Goal: Download file/media

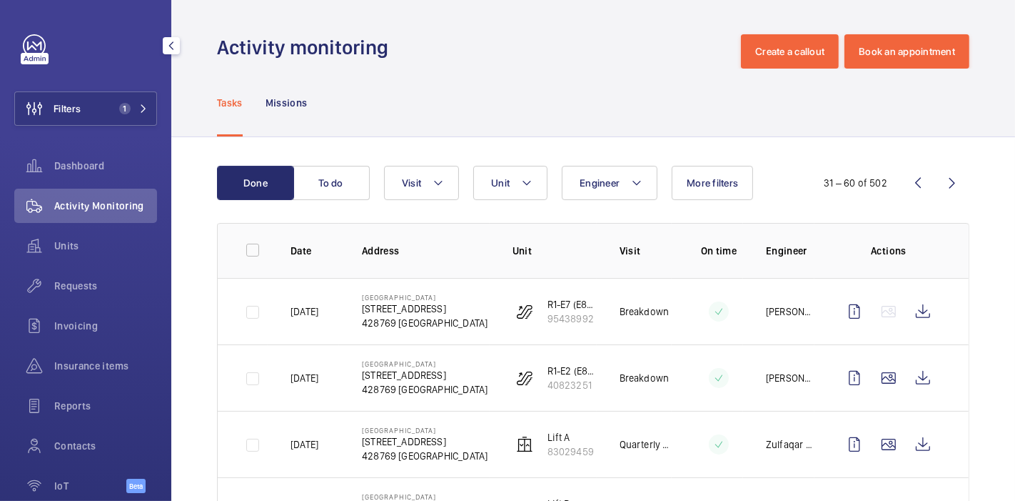
scroll to position [138, 0]
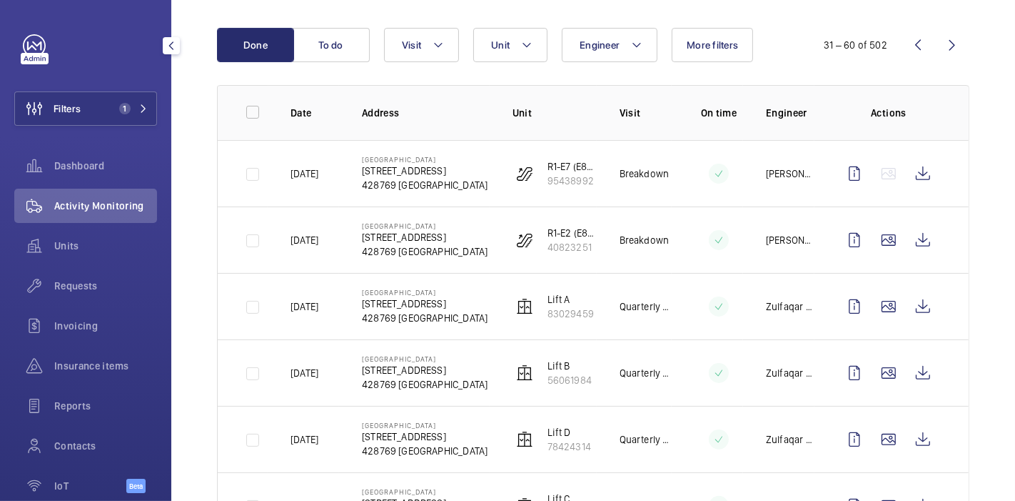
click at [106, 112] on button "Filters 1" at bounding box center [85, 108] width 143 height 34
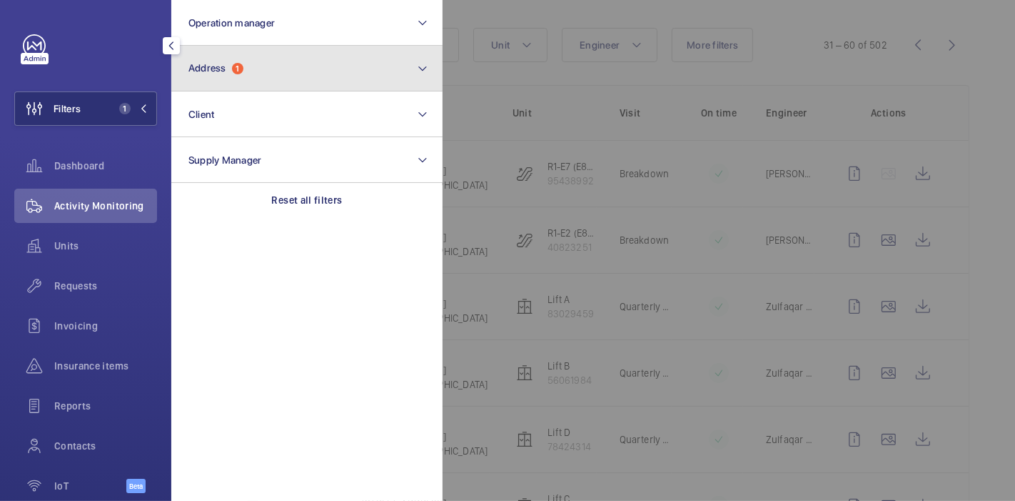
click at [281, 59] on button "Address 1" at bounding box center [306, 69] width 271 height 46
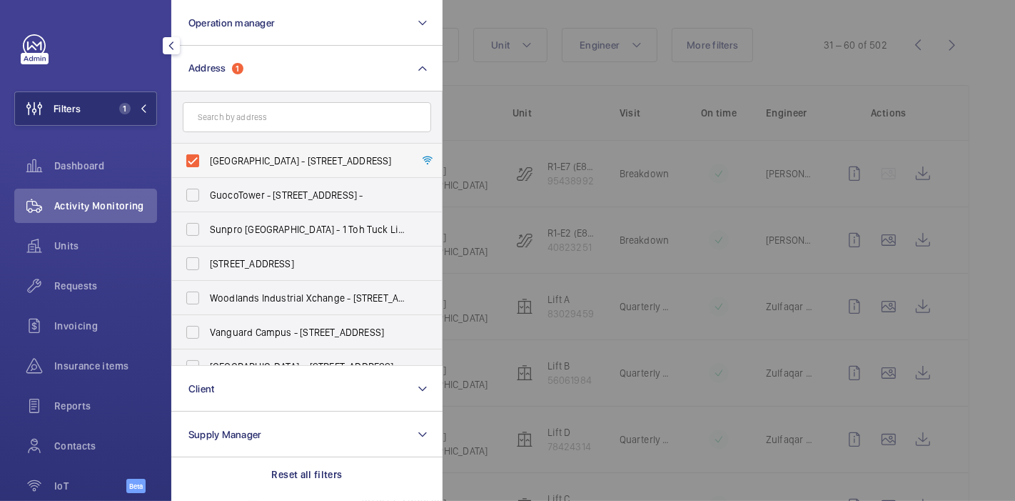
click at [191, 159] on label "[GEOGRAPHIC_DATA] - [STREET_ADDRESS]" at bounding box center [296, 161] width 248 height 34
click at [191, 159] on input "[GEOGRAPHIC_DATA] - [STREET_ADDRESS]" at bounding box center [193, 160] width 29 height 29
checkbox input "false"
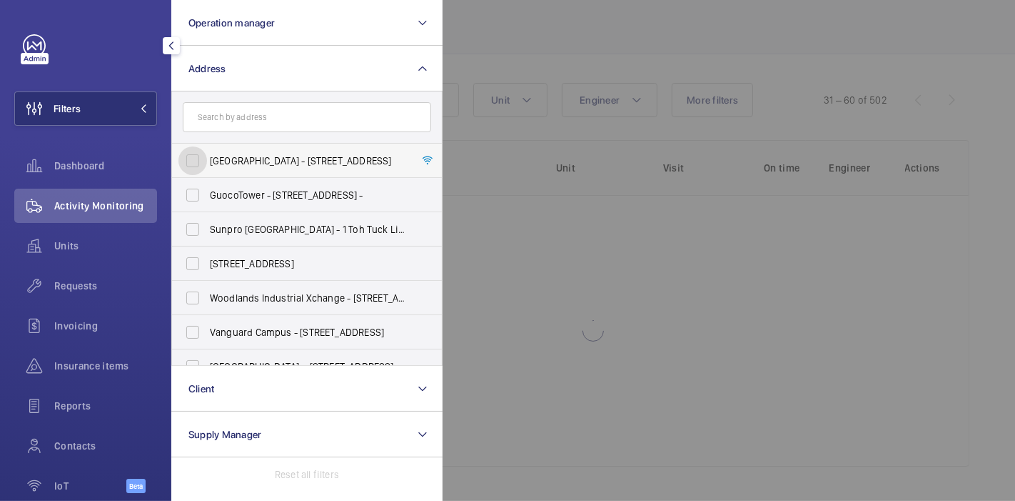
scroll to position [82, 0]
click at [220, 117] on input "text" at bounding box center [307, 117] width 248 height 30
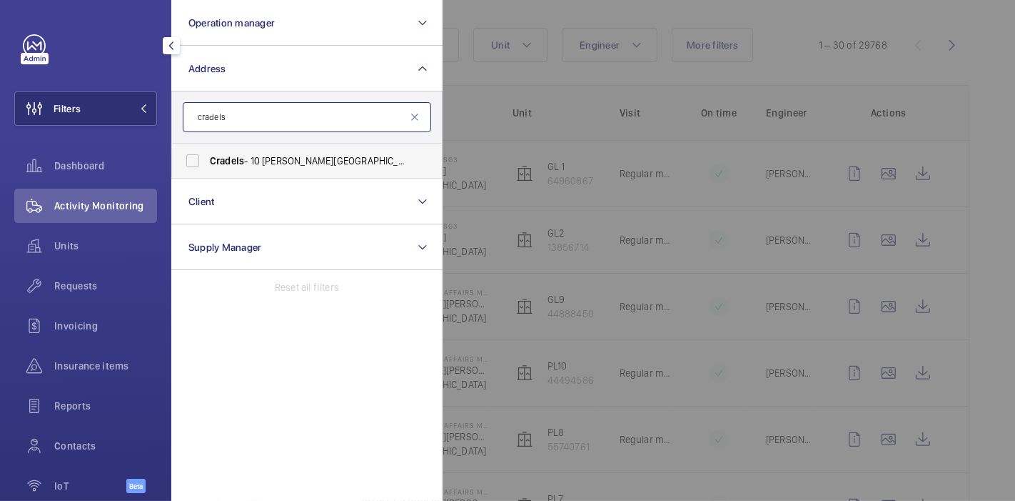
type input "cradels"
click at [267, 166] on span "Cradels - 10 [PERSON_NAME][GEOGRAPHIC_DATA]" at bounding box center [308, 161] width 196 height 14
click at [207, 166] on input "Cradels - 10 [PERSON_NAME][GEOGRAPHIC_DATA]" at bounding box center [193, 160] width 29 height 29
checkbox input "true"
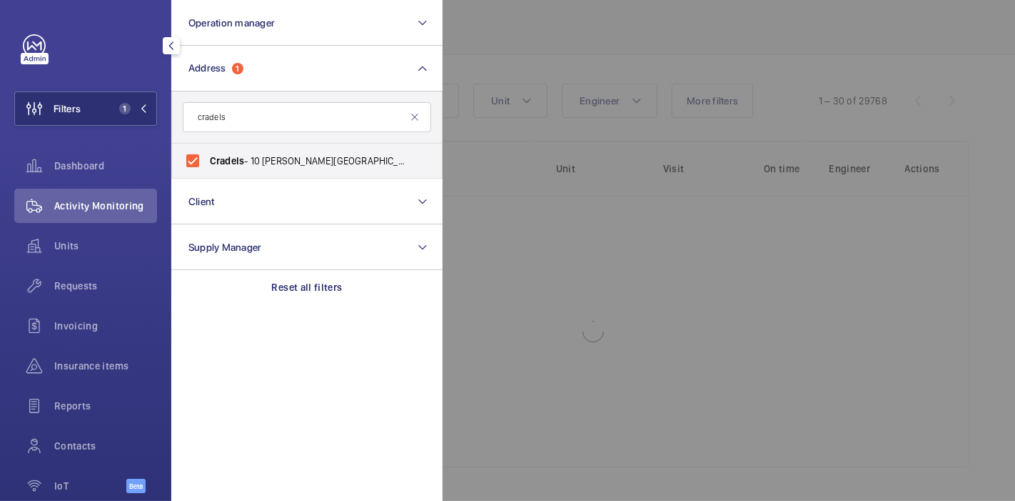
click at [577, 28] on div at bounding box center [950, 250] width 1015 height 501
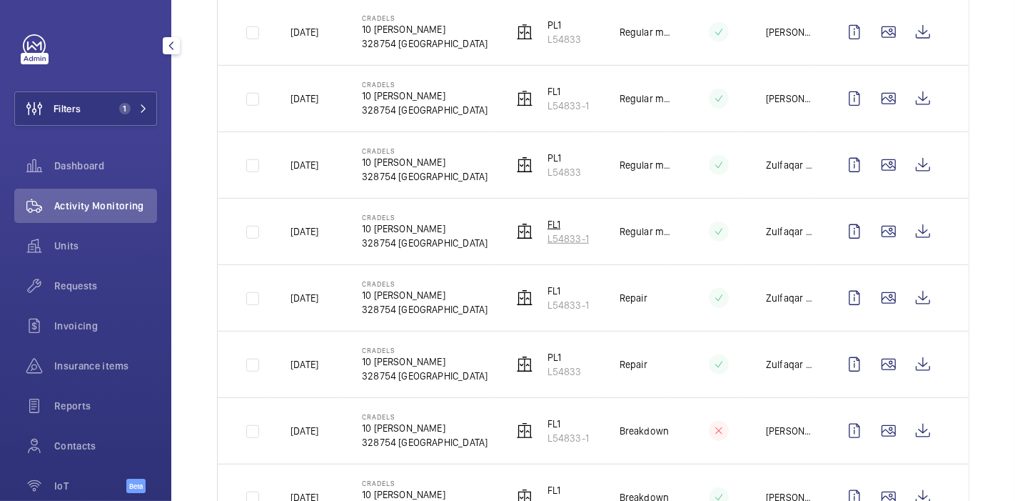
scroll to position [938, 0]
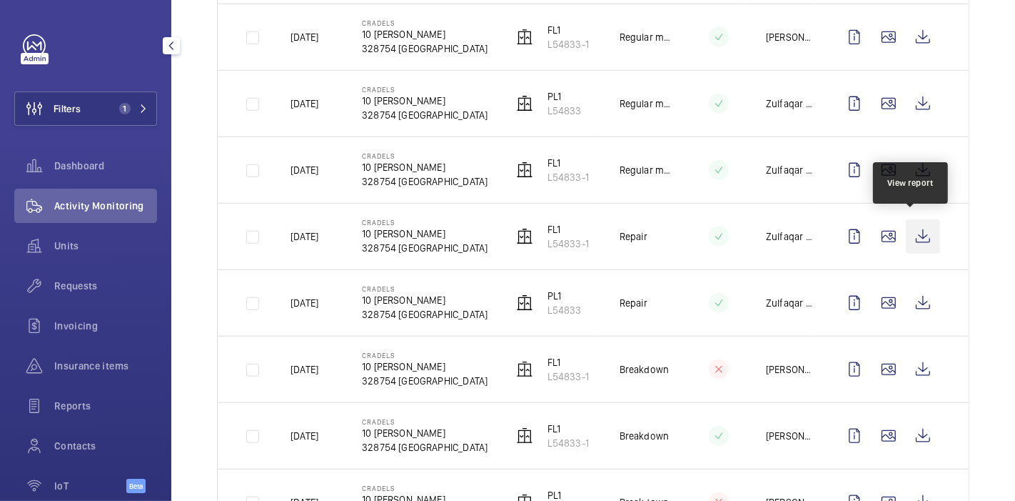
click at [918, 227] on wm-front-icon-button at bounding box center [923, 236] width 34 height 34
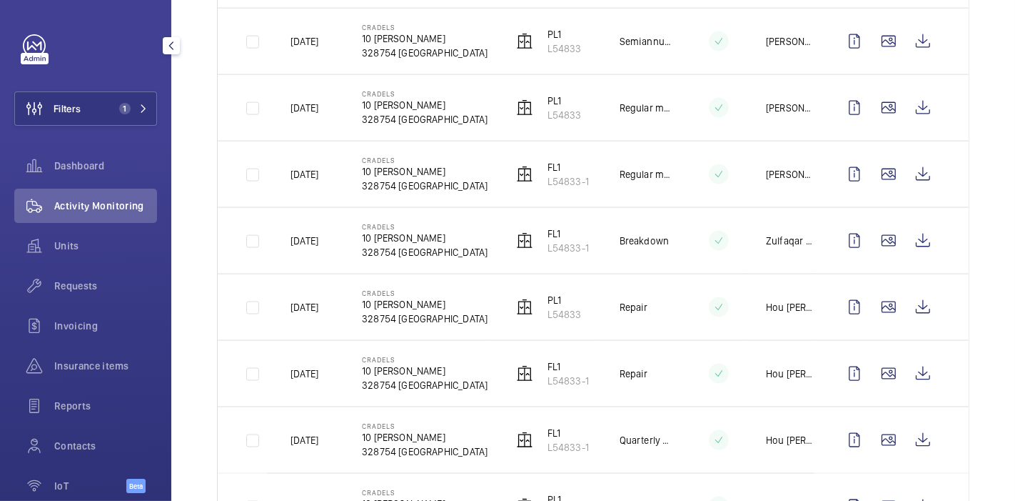
scroll to position [1794, 0]
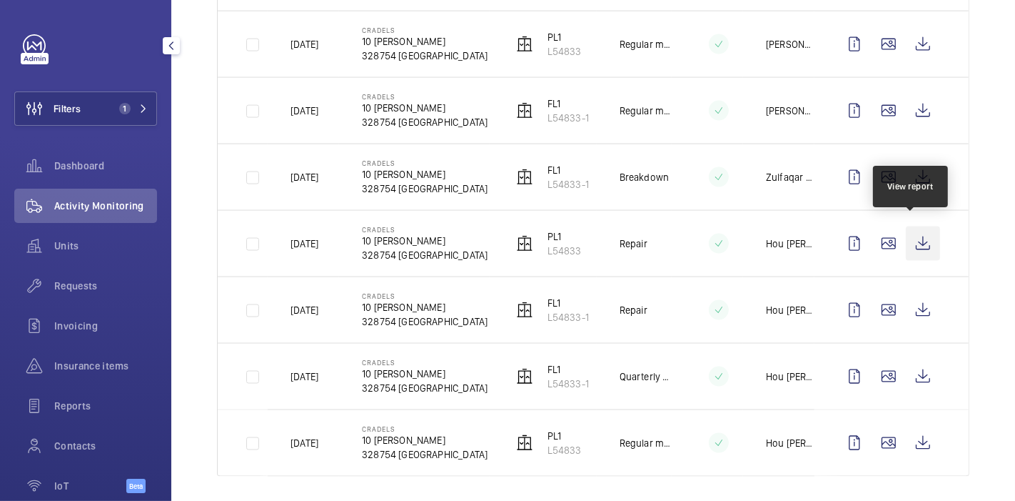
click at [906, 229] on wm-front-icon-button at bounding box center [923, 243] width 34 height 34
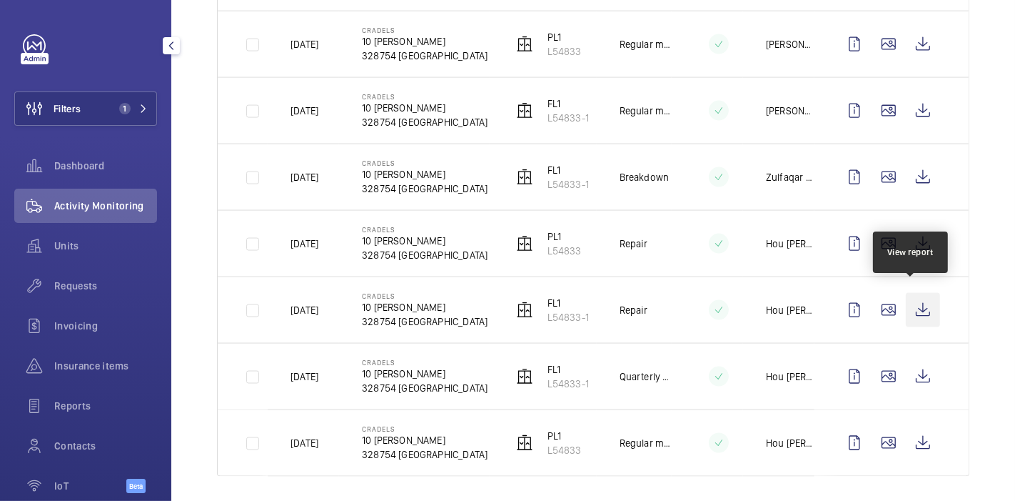
click at [907, 300] on wm-front-icon-button at bounding box center [923, 310] width 34 height 34
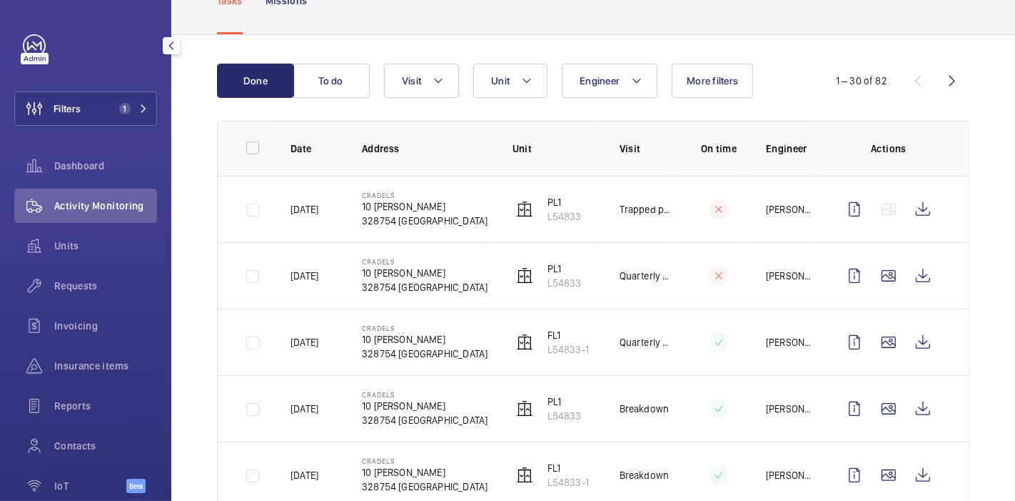
scroll to position [0, 0]
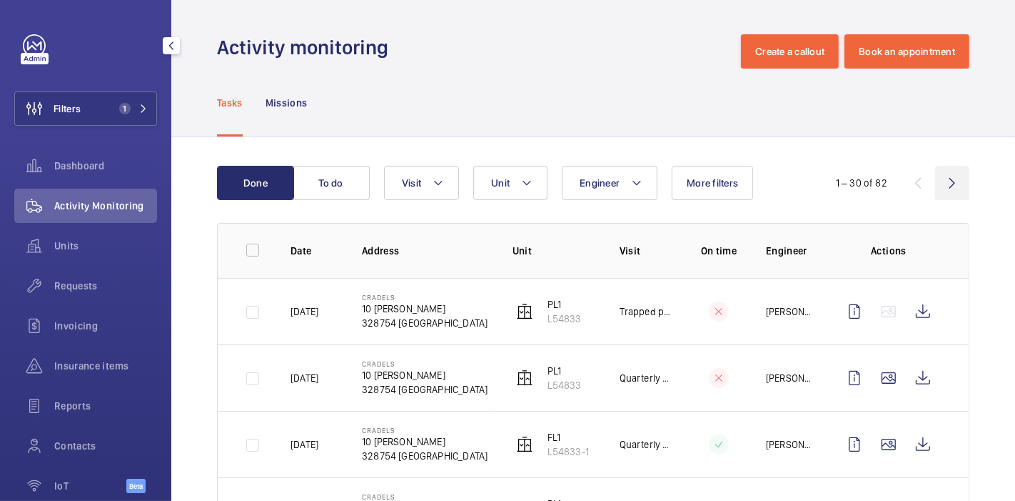
click at [941, 183] on wm-front-icon-button at bounding box center [952, 183] width 34 height 34
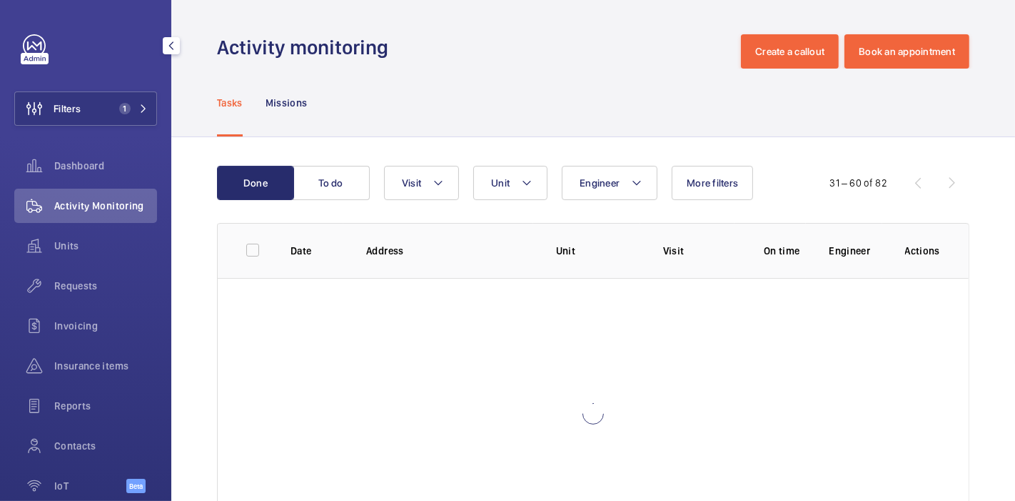
click at [941, 183] on div "31 – 60 of 82" at bounding box center [883, 182] width 171 height 17
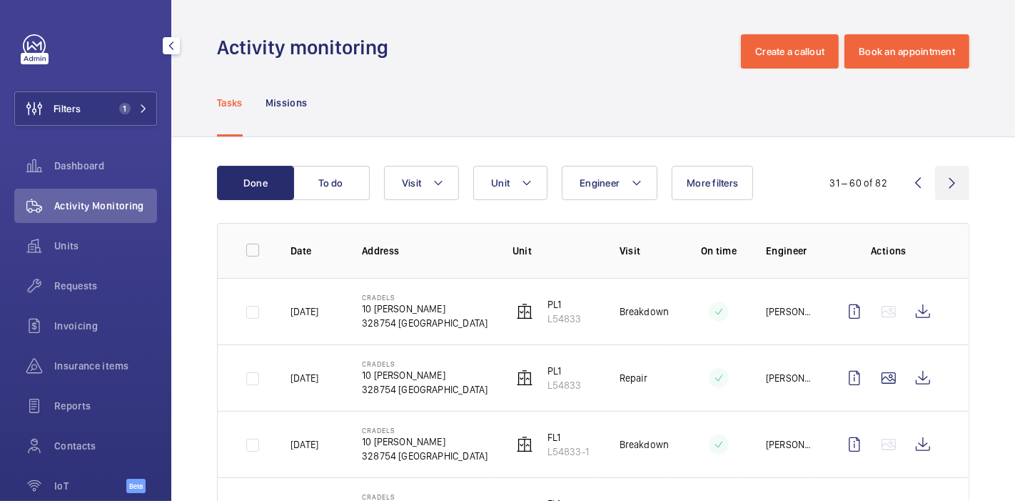
click at [940, 174] on wm-front-icon-button at bounding box center [952, 183] width 34 height 34
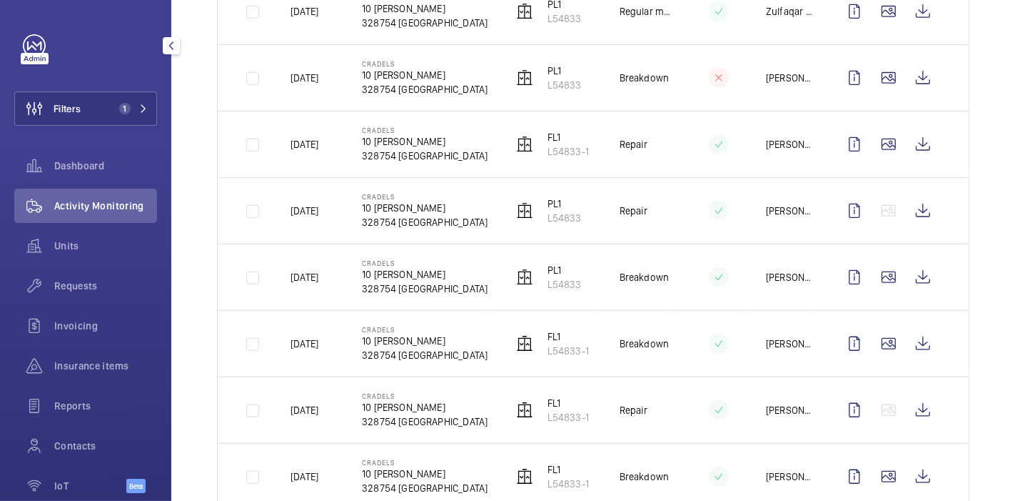
scroll to position [693, 0]
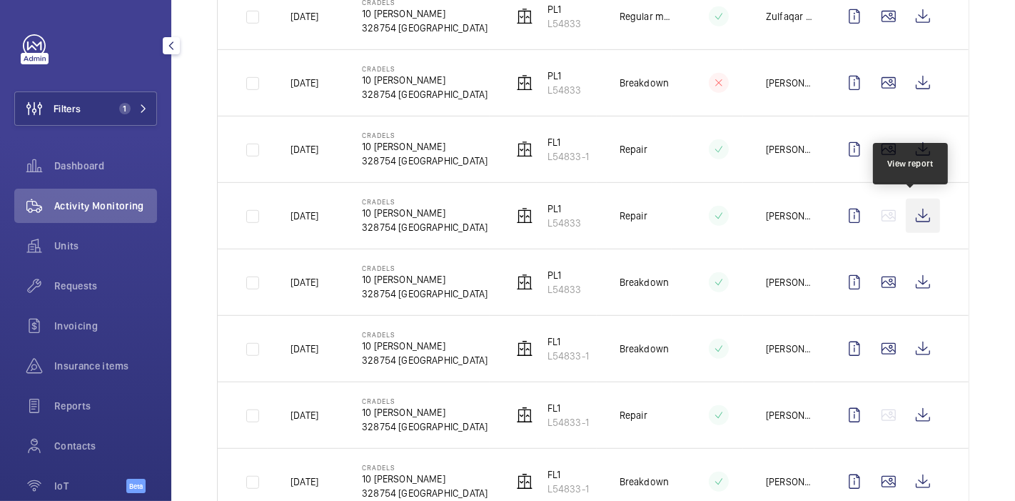
click at [906, 219] on wm-front-icon-button at bounding box center [923, 215] width 34 height 34
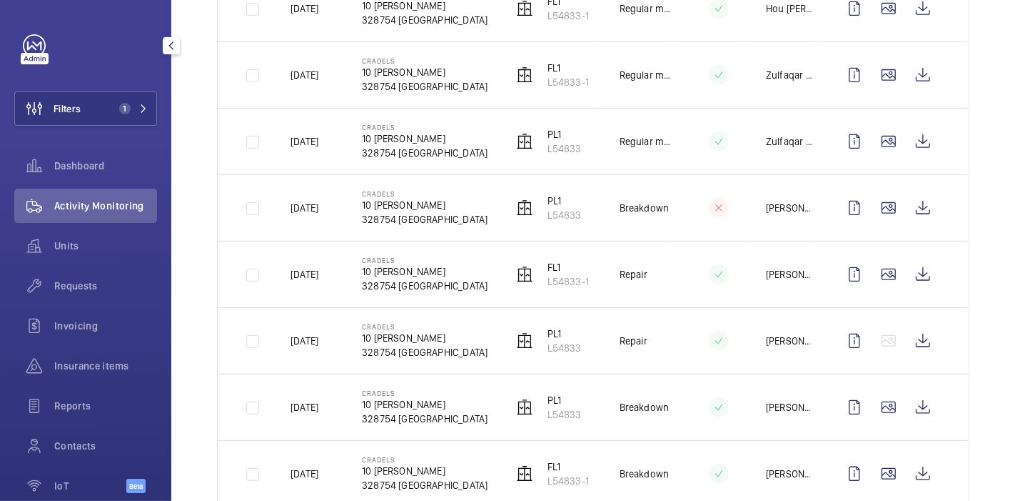
scroll to position [575, 0]
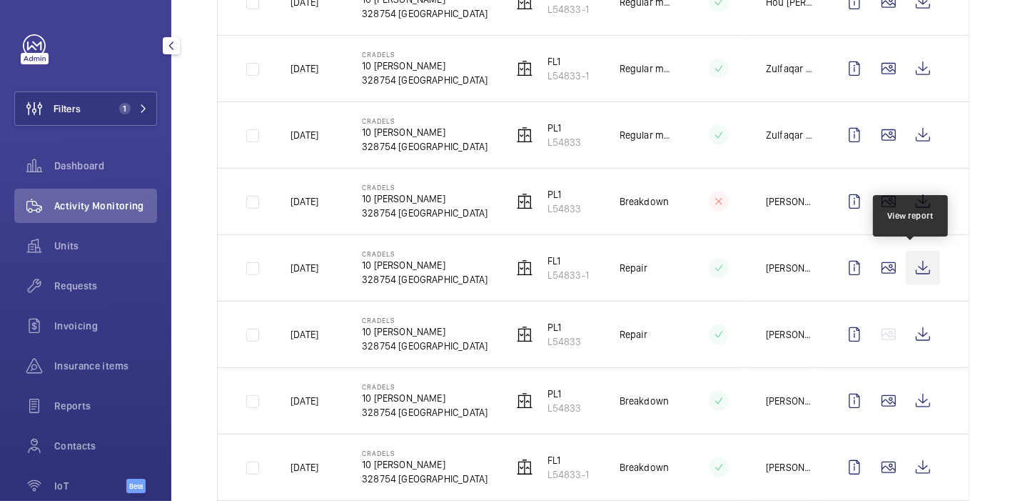
click at [912, 269] on wm-front-icon-button at bounding box center [923, 268] width 34 height 34
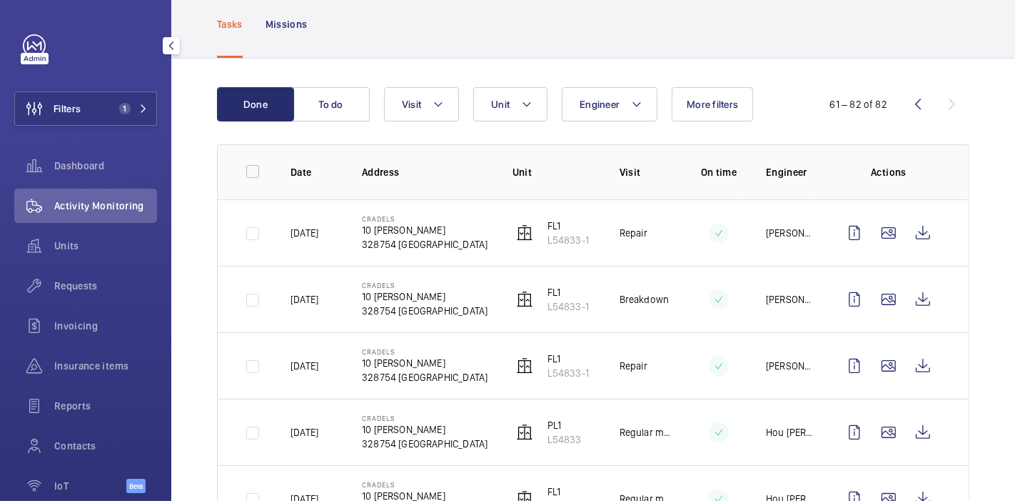
scroll to position [67, 0]
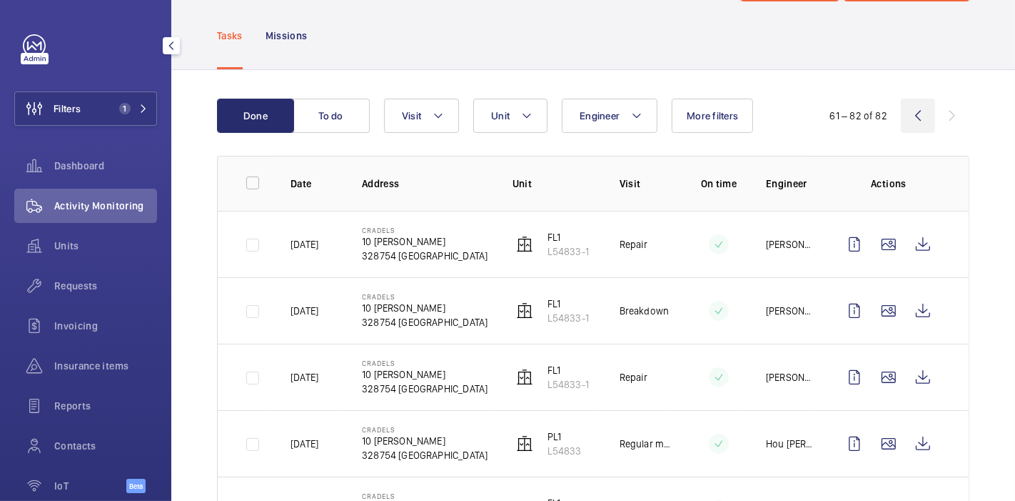
click at [902, 115] on wm-front-icon-button at bounding box center [918, 116] width 34 height 34
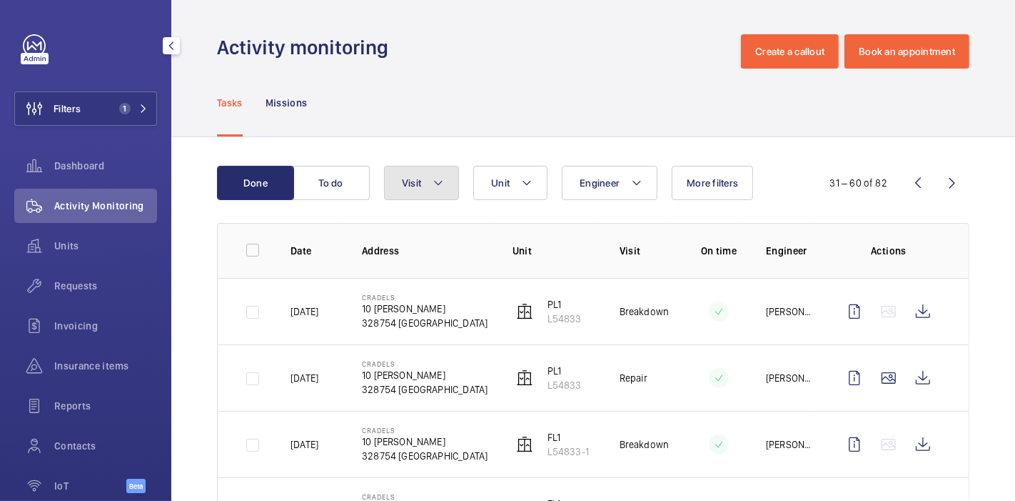
click at [444, 190] on button "Visit" at bounding box center [421, 183] width 75 height 34
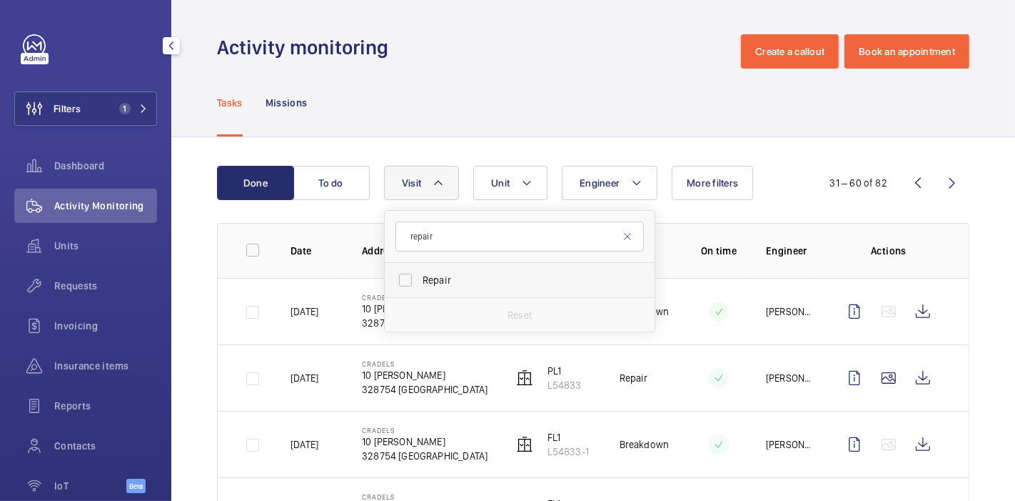
type input "repair"
click at [406, 278] on label "Repair" at bounding box center [509, 280] width 248 height 34
click at [406, 278] on input "Repair" at bounding box center [405, 280] width 29 height 29
checkbox input "true"
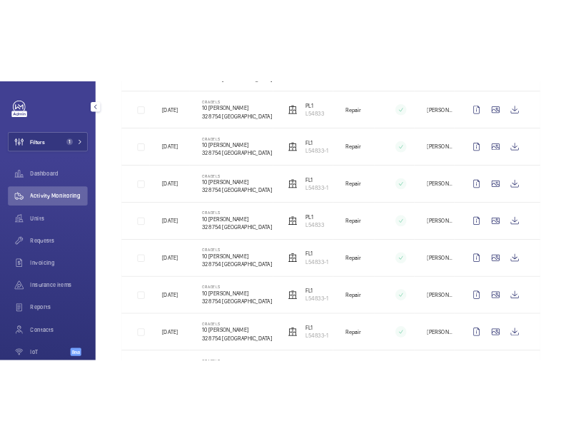
scroll to position [1265, 0]
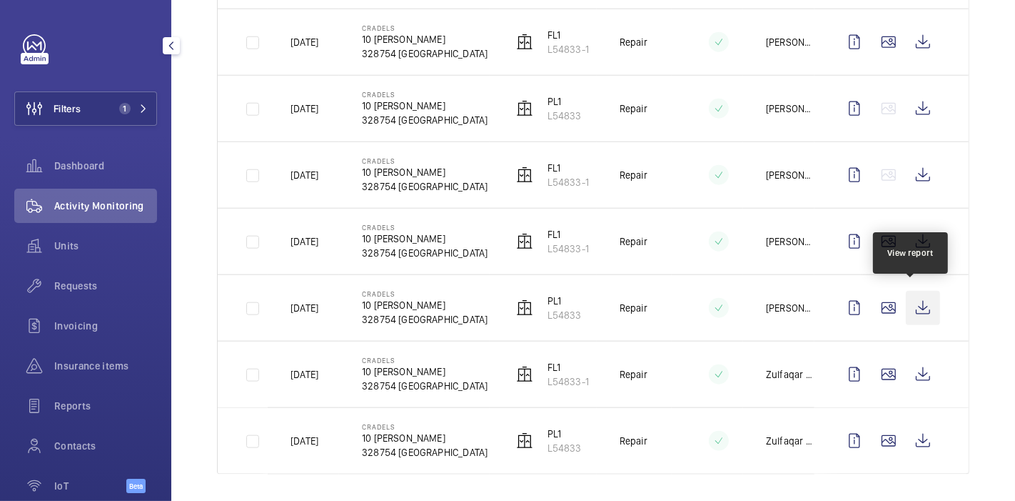
click at [913, 300] on wm-front-icon-button at bounding box center [923, 308] width 34 height 34
click at [920, 301] on wm-front-icon-button at bounding box center [923, 308] width 34 height 34
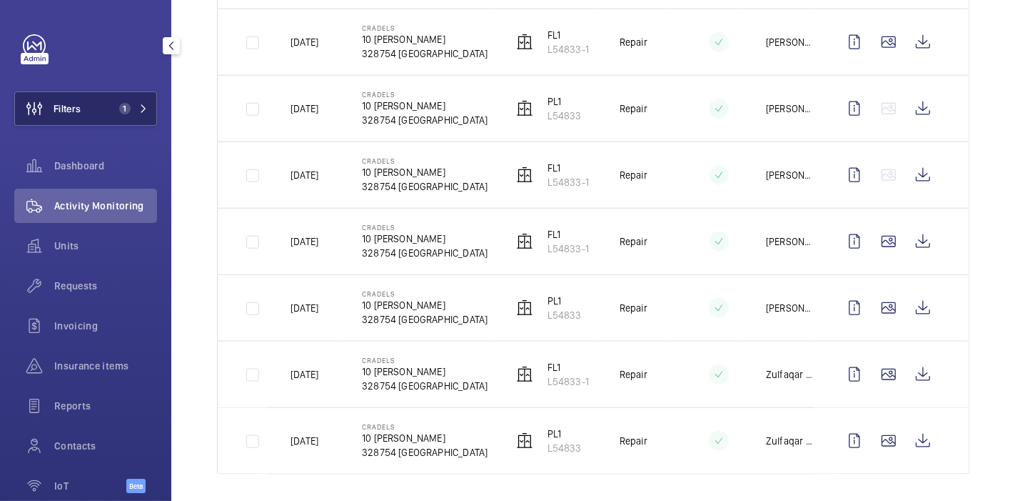
click at [101, 98] on button "Filters 1" at bounding box center [85, 108] width 143 height 34
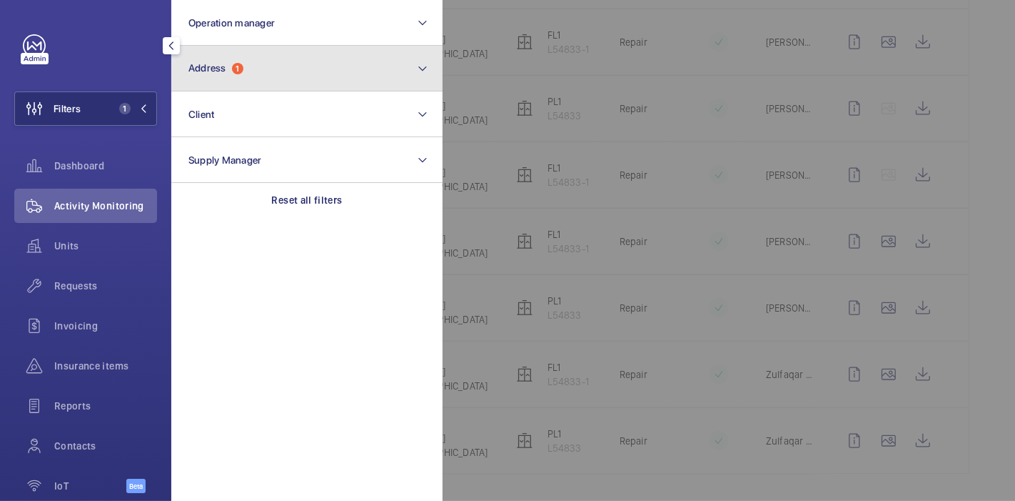
click at [256, 86] on button "Address 1" at bounding box center [306, 69] width 271 height 46
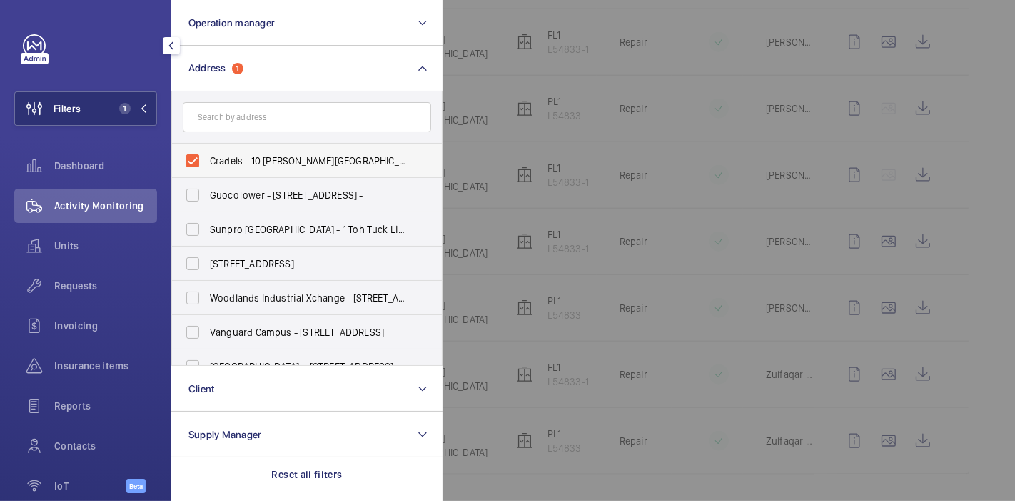
click at [200, 168] on label "Cradels - 10 [PERSON_NAME][GEOGRAPHIC_DATA]" at bounding box center [296, 161] width 248 height 34
click at [200, 168] on input "Cradels - 10 [PERSON_NAME][GEOGRAPHIC_DATA]" at bounding box center [193, 160] width 29 height 29
checkbox input "false"
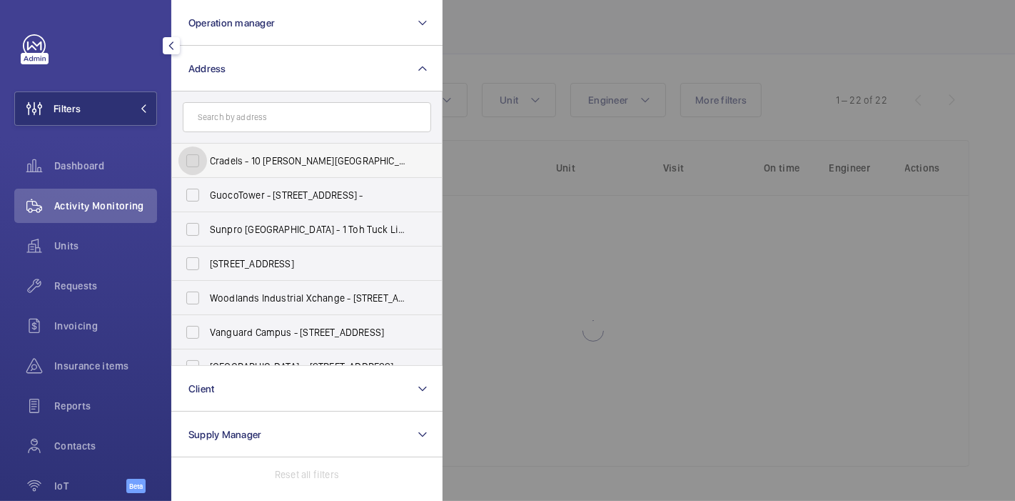
scroll to position [82, 0]
drag, startPoint x: 238, startPoint y: 137, endPoint x: 254, endPoint y: 117, distance: 25.9
click at [254, 117] on form at bounding box center [307, 117] width 270 height 52
click at [254, 117] on input "text" at bounding box center [307, 117] width 248 height 30
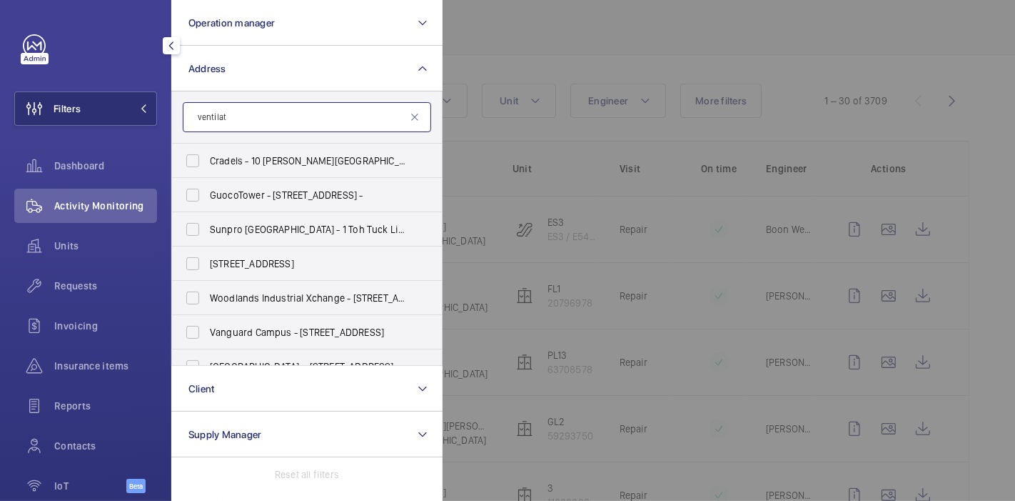
scroll to position [1265, 0]
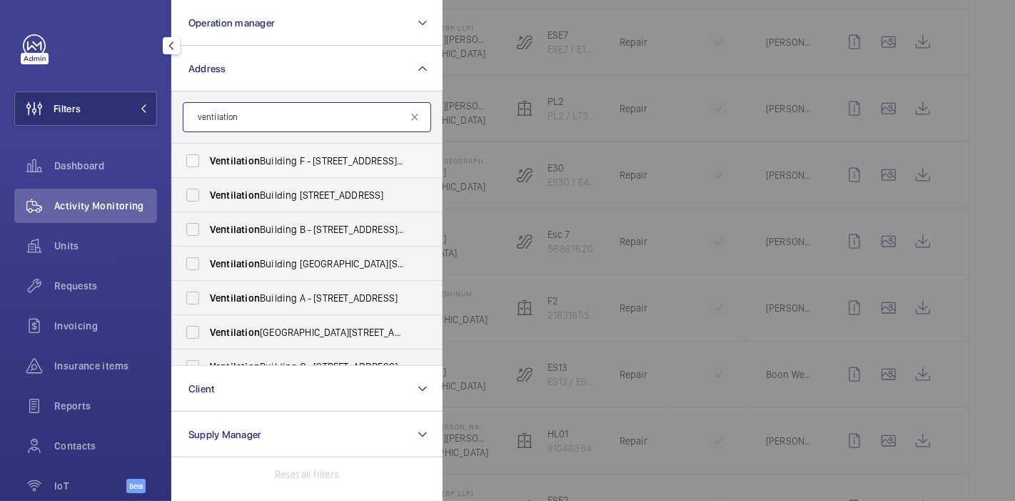
type input "ventilation"
click at [258, 165] on span "Ventilation" at bounding box center [235, 160] width 50 height 11
click at [207, 165] on input "Ventilation Building F - [STREET_ADDRESS][PERSON_NAME]" at bounding box center [193, 160] width 29 height 29
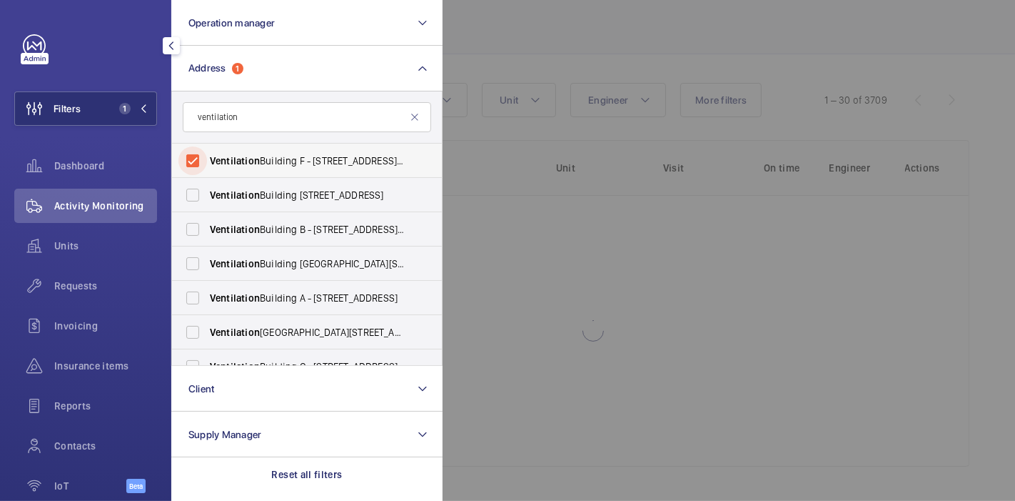
scroll to position [82, 0]
click at [319, 156] on span "Ventilation Building F - [STREET_ADDRESS][PERSON_NAME]" at bounding box center [308, 161] width 196 height 14
click at [207, 156] on input "Ventilation Building F - [STREET_ADDRESS][PERSON_NAME]" at bounding box center [193, 160] width 29 height 29
checkbox input "false"
click at [303, 186] on label "[GEOGRAPHIC_DATA] [STREET_ADDRESS]" at bounding box center [296, 195] width 248 height 34
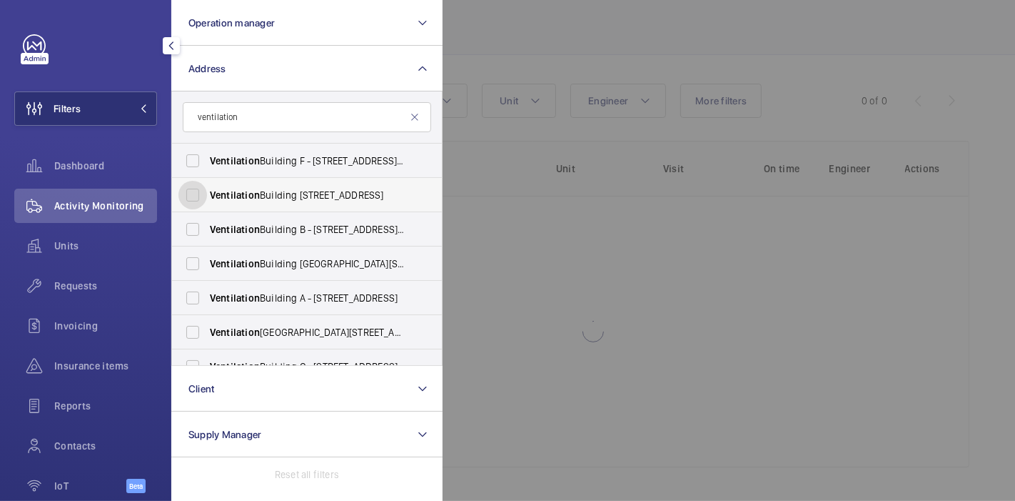
click at [207, 186] on input "[GEOGRAPHIC_DATA] [STREET_ADDRESS]" at bounding box center [193, 195] width 29 height 29
checkbox input "true"
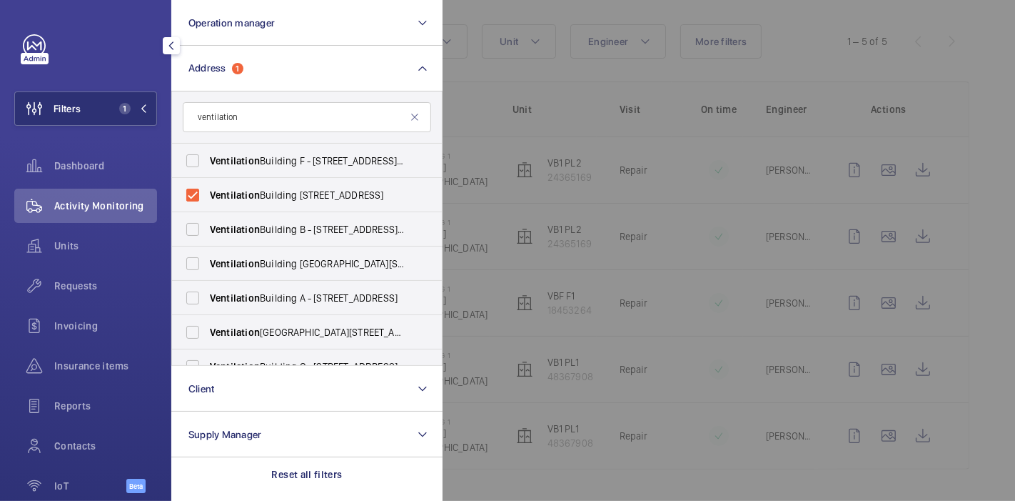
click at [583, 111] on div at bounding box center [950, 250] width 1015 height 501
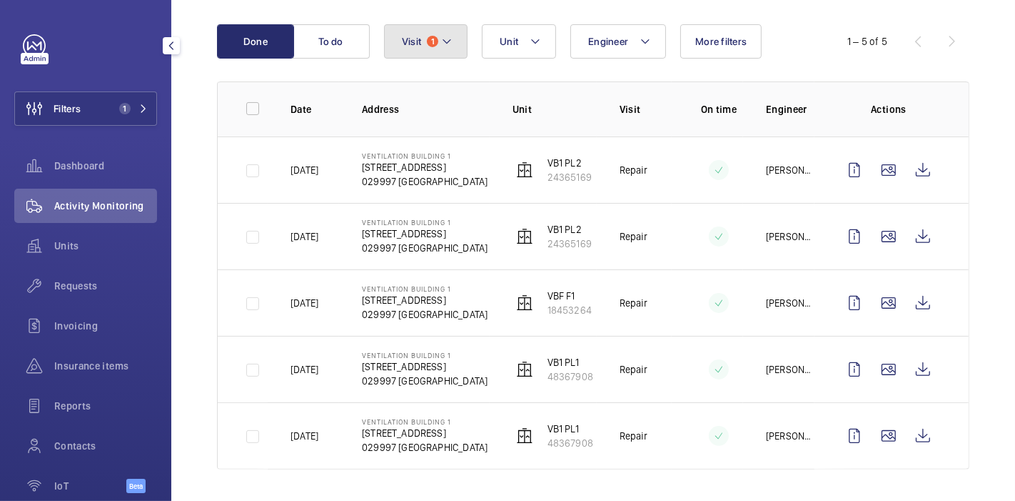
click at [434, 36] on span "1" at bounding box center [432, 41] width 11 height 11
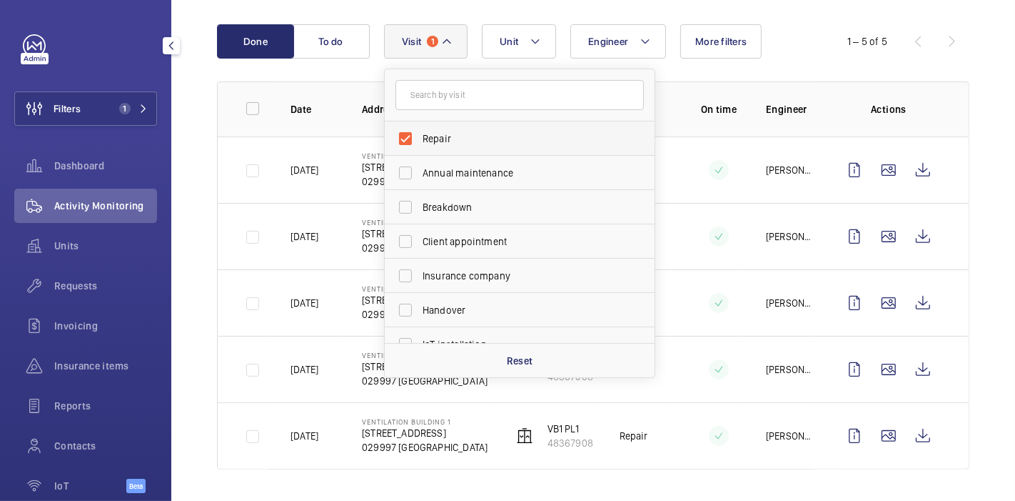
click at [399, 136] on label "Repair" at bounding box center [509, 138] width 248 height 34
click at [399, 136] on input "Repair" at bounding box center [405, 138] width 29 height 29
checkbox input "false"
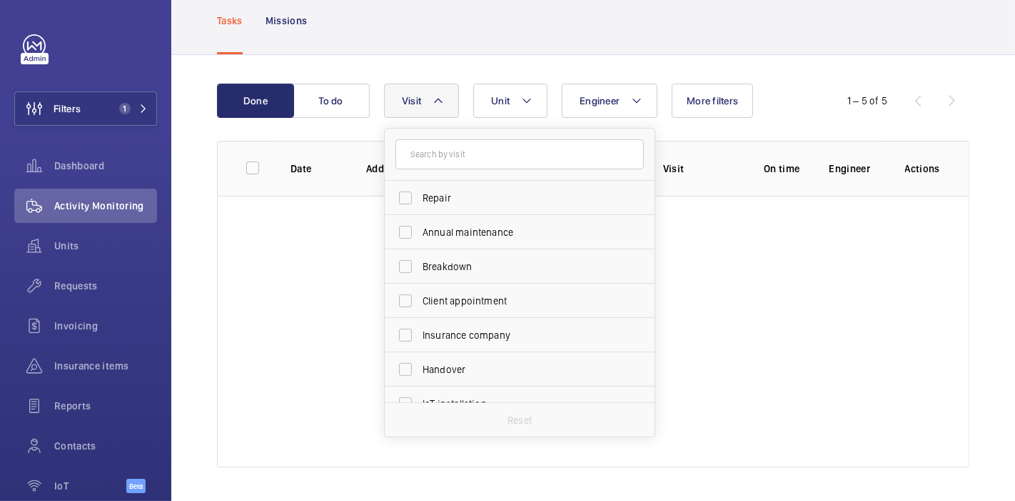
click at [217, 142] on div "Date Address Unit Visit On time Engineer Actions" at bounding box center [593, 304] width 753 height 326
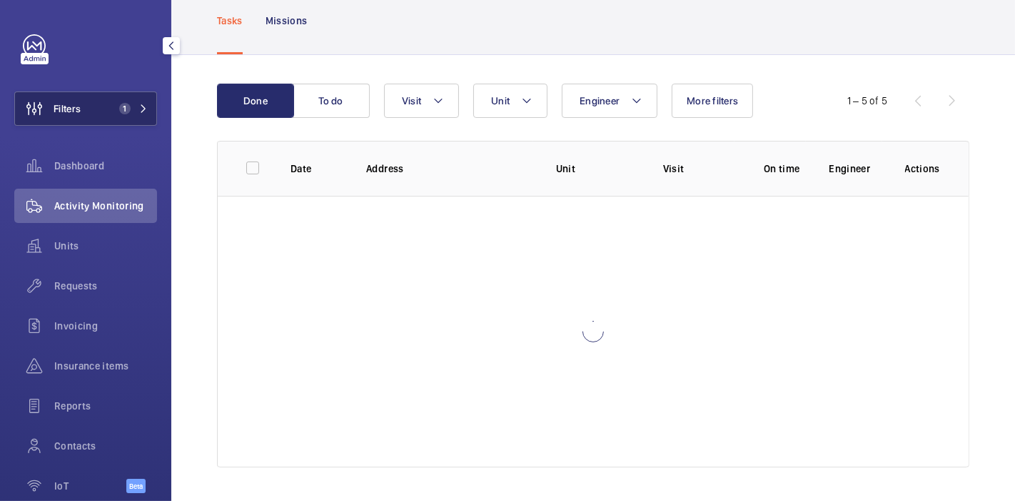
click at [112, 116] on button "Filters 1" at bounding box center [85, 108] width 143 height 34
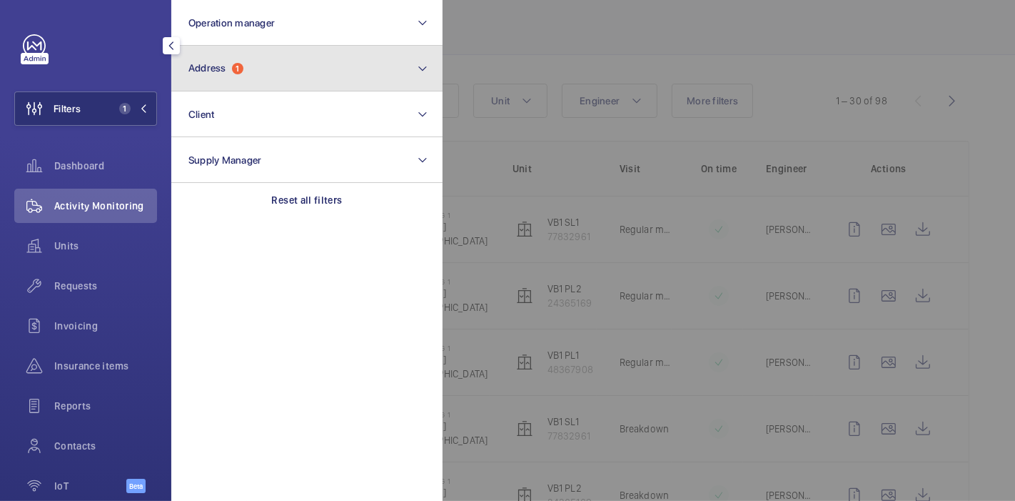
click at [268, 59] on button "Address 1" at bounding box center [306, 69] width 271 height 46
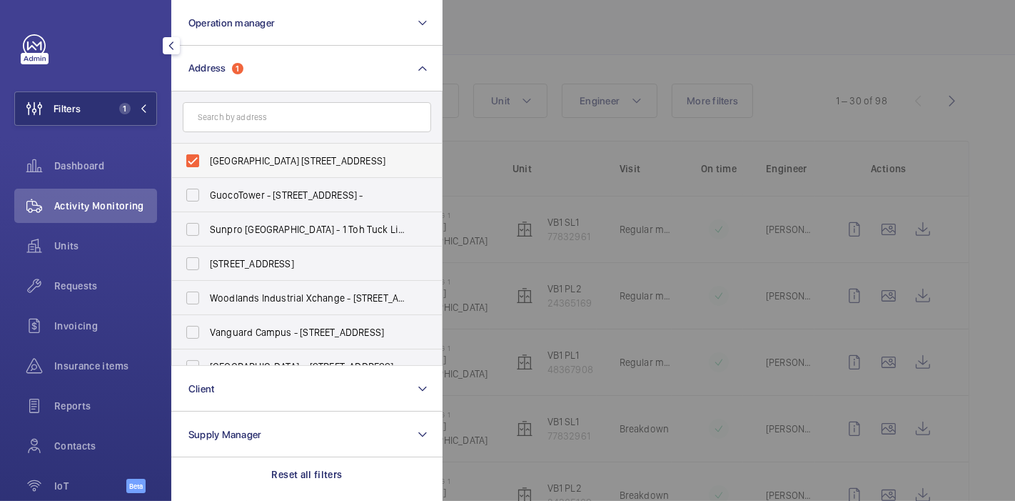
click at [260, 152] on label "[GEOGRAPHIC_DATA] [STREET_ADDRESS]" at bounding box center [296, 161] width 248 height 34
click at [207, 152] on input "[GEOGRAPHIC_DATA] [STREET_ADDRESS]" at bounding box center [193, 160] width 29 height 29
checkbox input "false"
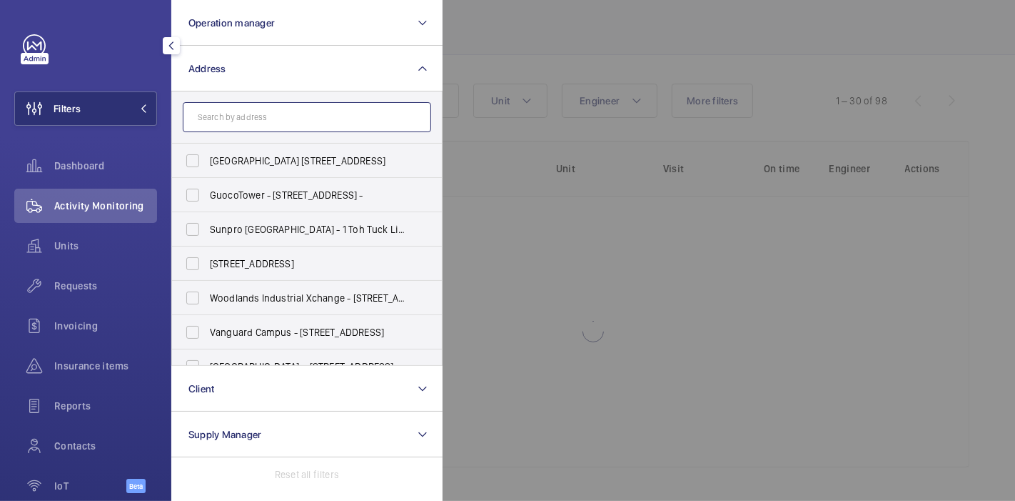
click at [280, 119] on input "text" at bounding box center [307, 117] width 248 height 30
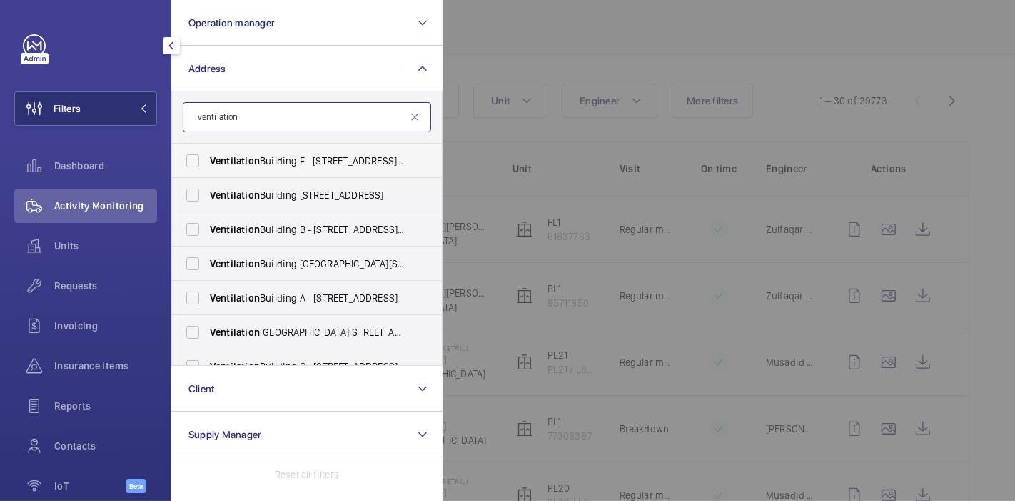
type input "ventilation"
click at [284, 158] on span "Ventilation Building F - [STREET_ADDRESS][PERSON_NAME]" at bounding box center [308, 161] width 196 height 14
click at [207, 158] on input "Ventilation Building F - [STREET_ADDRESS][PERSON_NAME]" at bounding box center [193, 160] width 29 height 29
checkbox input "true"
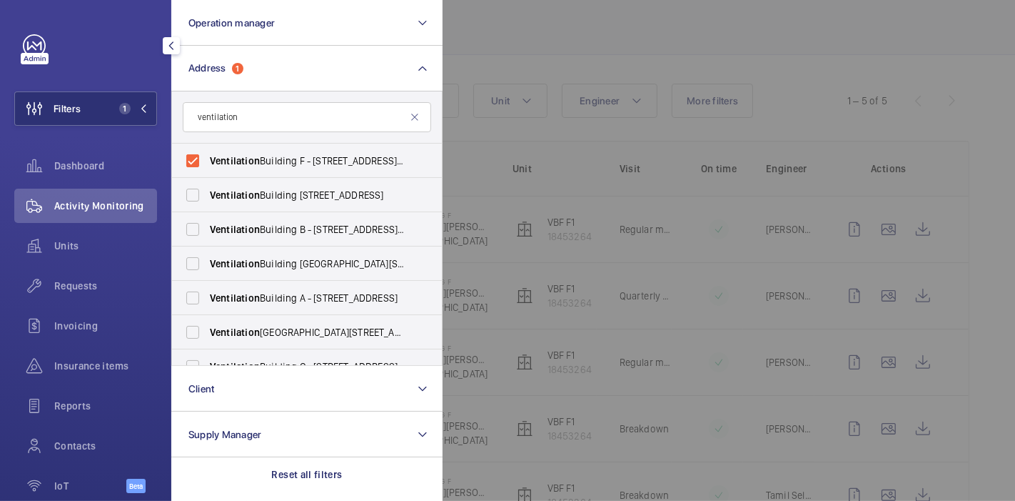
click at [505, 19] on div at bounding box center [950, 250] width 1015 height 501
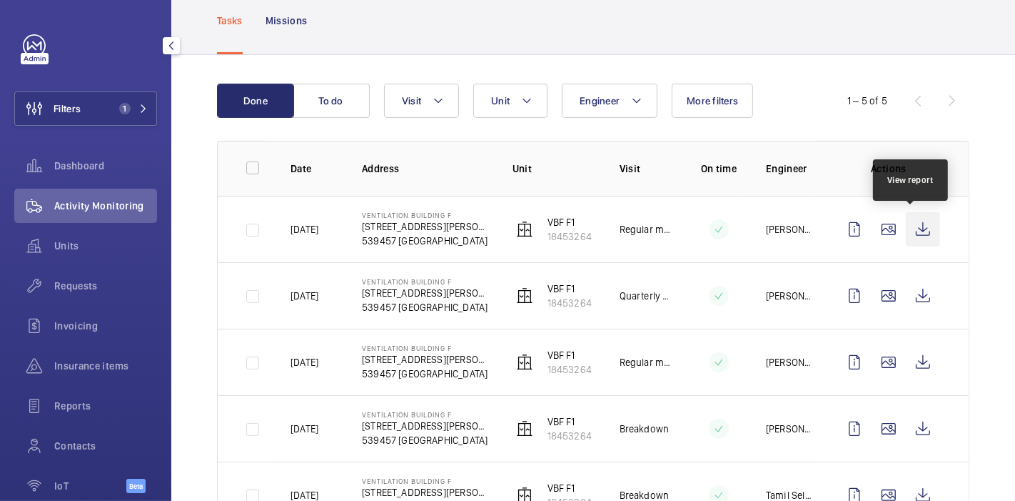
click at [906, 222] on wm-front-icon-button at bounding box center [923, 229] width 34 height 34
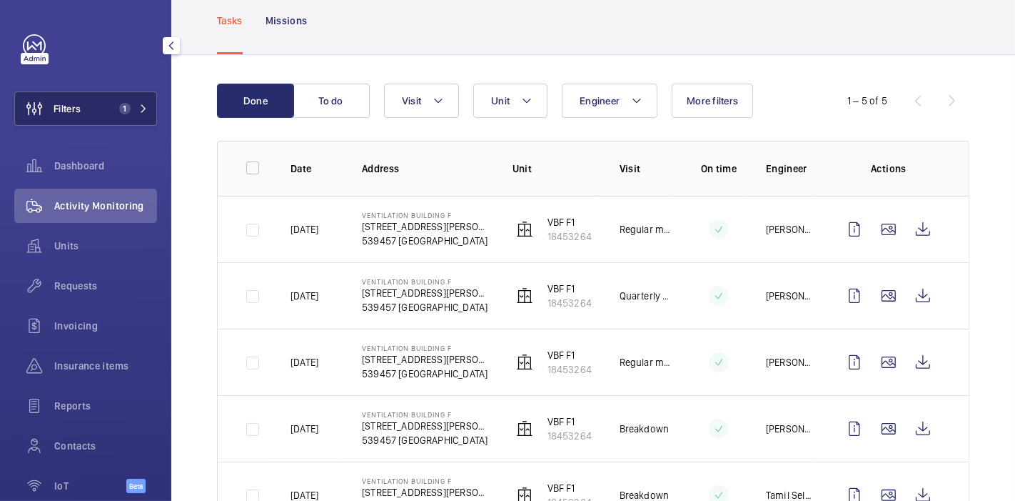
click at [114, 107] on span "1" at bounding box center [122, 108] width 17 height 11
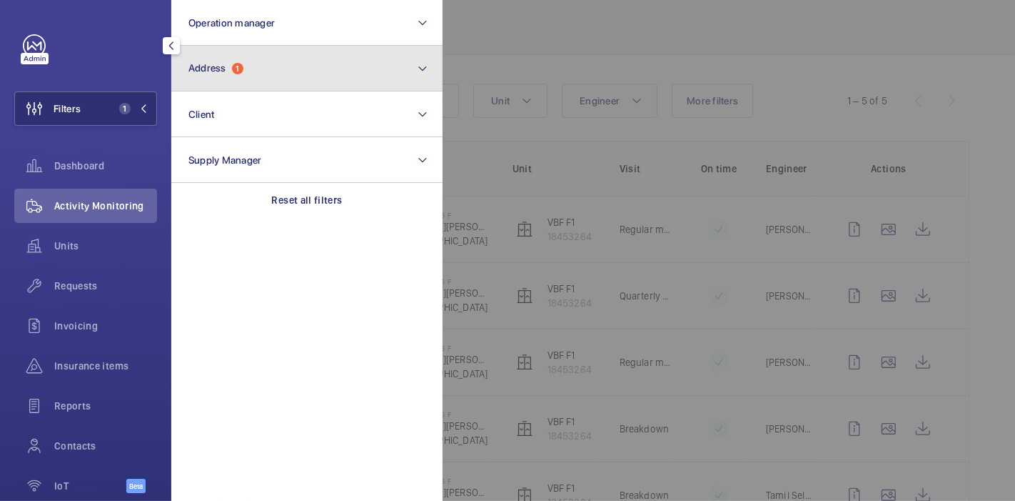
click at [223, 79] on button "Address 1" at bounding box center [306, 69] width 271 height 46
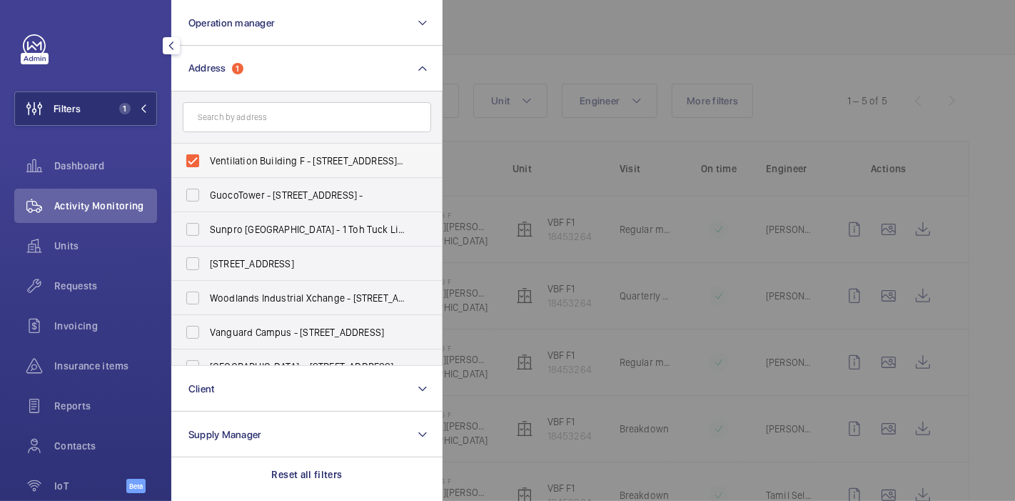
click at [190, 160] on label "Ventilation Building F - [STREET_ADDRESS][PERSON_NAME]" at bounding box center [296, 161] width 248 height 34
click at [190, 160] on input "Ventilation Building F - [STREET_ADDRESS][PERSON_NAME]" at bounding box center [193, 160] width 29 height 29
checkbox input "false"
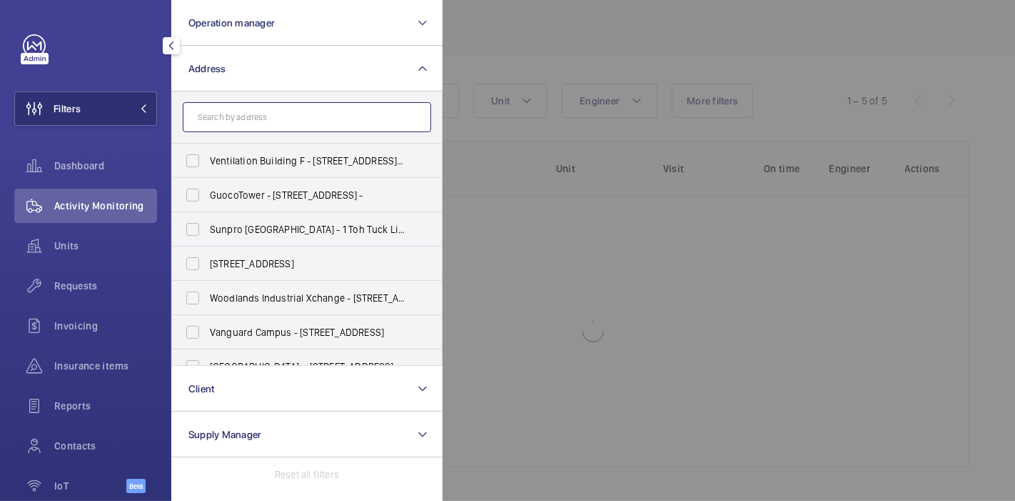
click at [262, 110] on input "text" at bounding box center [307, 117] width 248 height 30
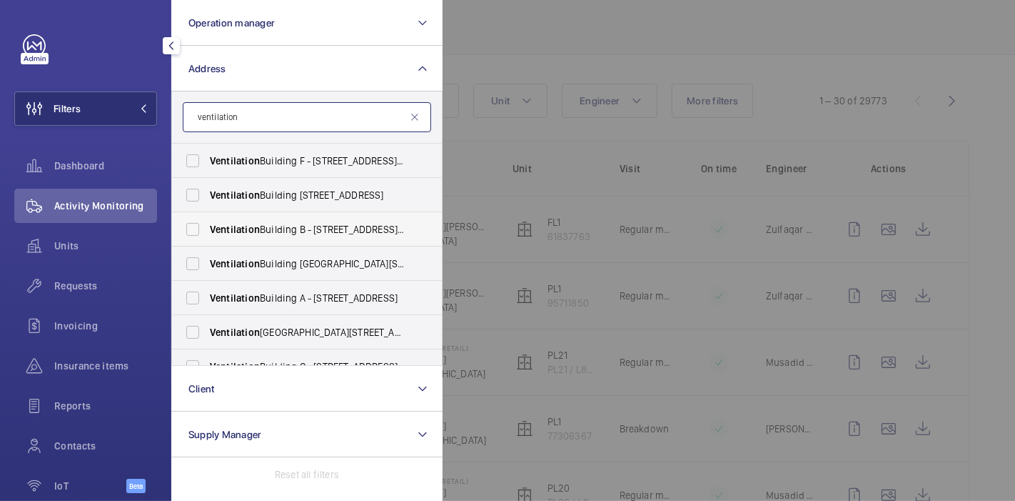
type input "ventilation"
click at [198, 236] on label "Ventilation Building B - [STREET_ADDRESS][PERSON_NAME]" at bounding box center [296, 229] width 248 height 34
click at [198, 236] on input "Ventilation Building B - [STREET_ADDRESS][PERSON_NAME]" at bounding box center [193, 229] width 29 height 29
checkbox input "true"
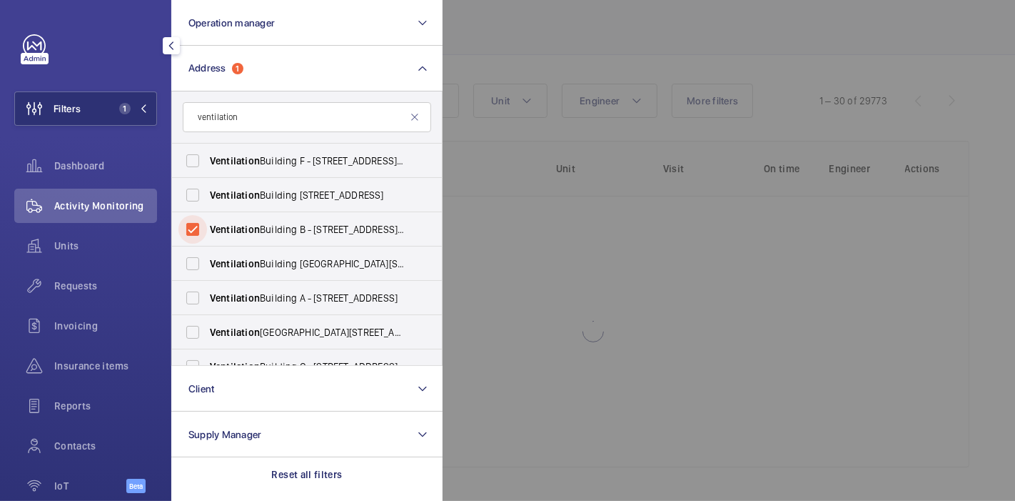
scroll to position [75, 0]
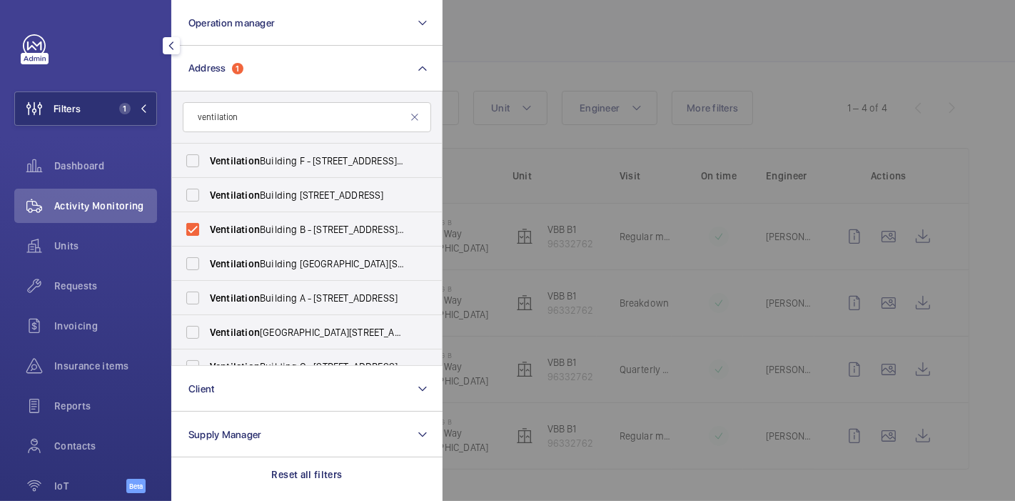
click at [583, 19] on div at bounding box center [950, 250] width 1015 height 501
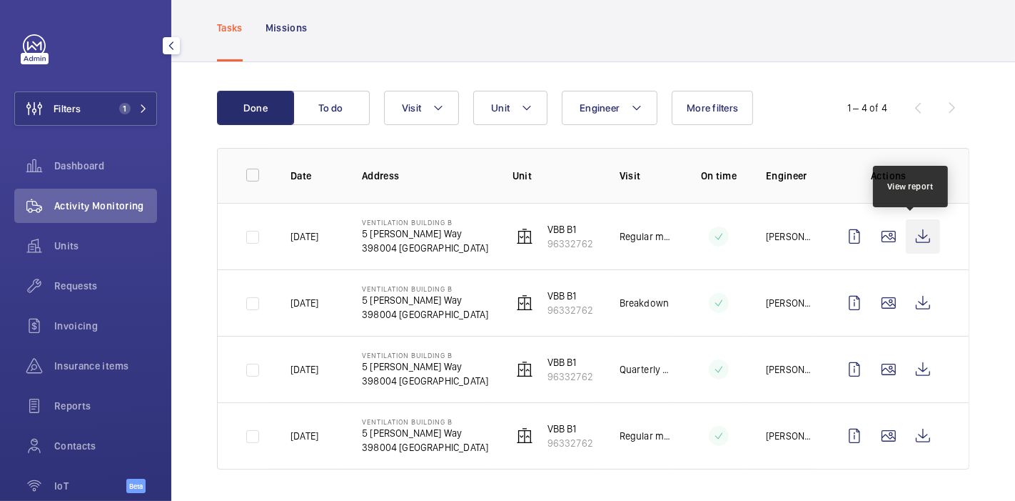
click at [906, 235] on wm-front-icon-button at bounding box center [923, 236] width 34 height 34
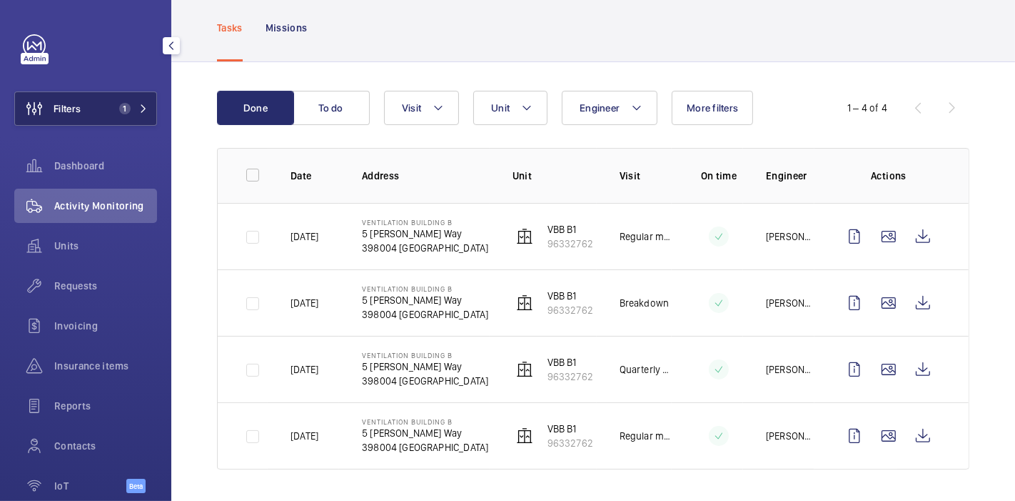
click at [83, 109] on button "Filters 1" at bounding box center [85, 108] width 143 height 34
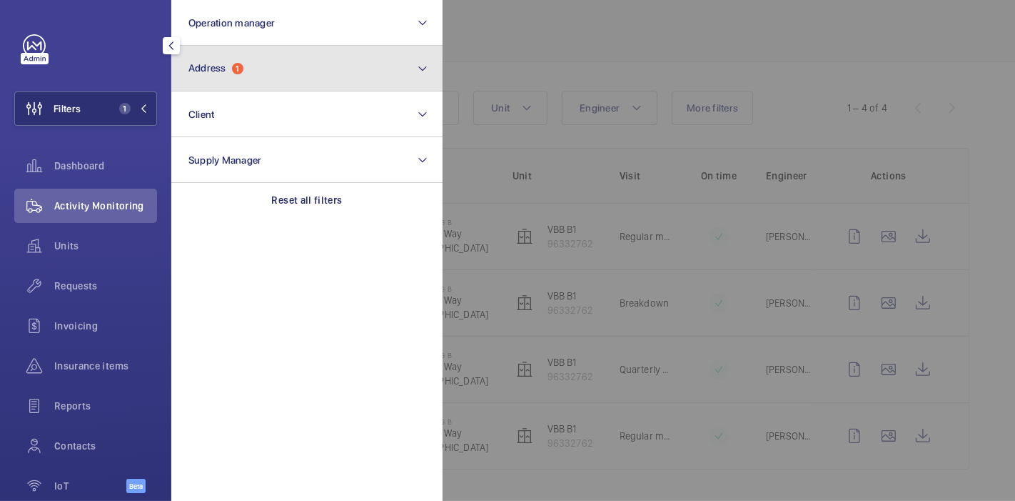
click at [288, 61] on button "Address 1" at bounding box center [306, 69] width 271 height 46
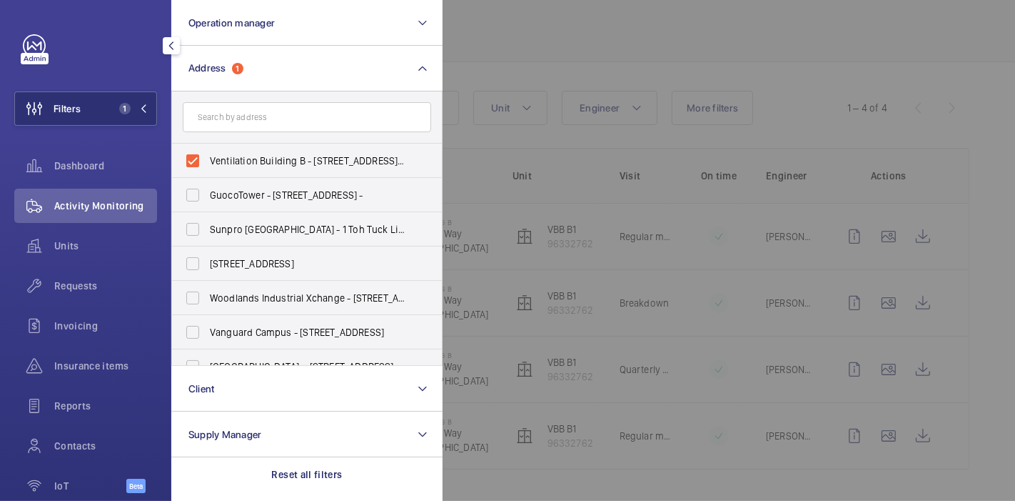
click at [196, 162] on label "Ventilation Building B - [STREET_ADDRESS][PERSON_NAME]" at bounding box center [296, 161] width 248 height 34
click at [196, 162] on input "Ventilation Building B - [STREET_ADDRESS][PERSON_NAME]" at bounding box center [193, 160] width 29 height 29
checkbox input "false"
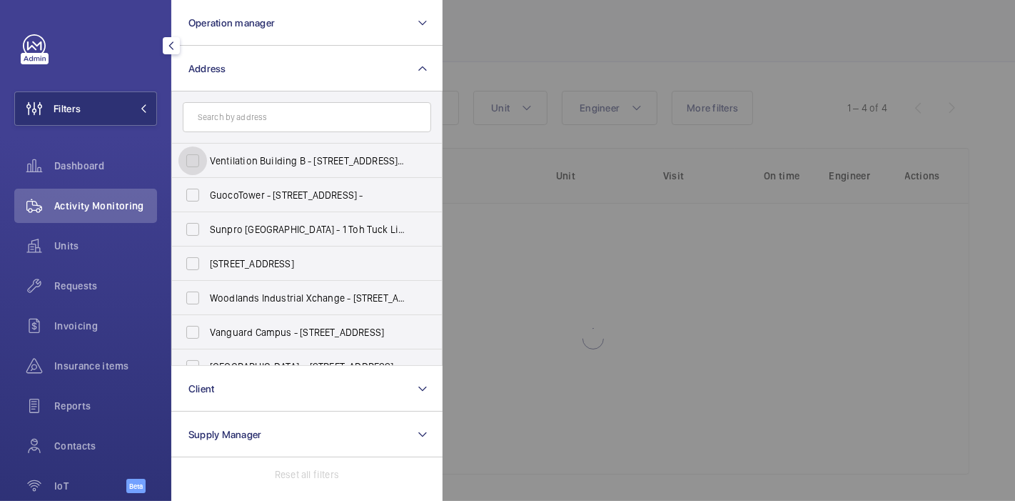
scroll to position [82, 0]
click at [244, 129] on input "text" at bounding box center [307, 117] width 248 height 30
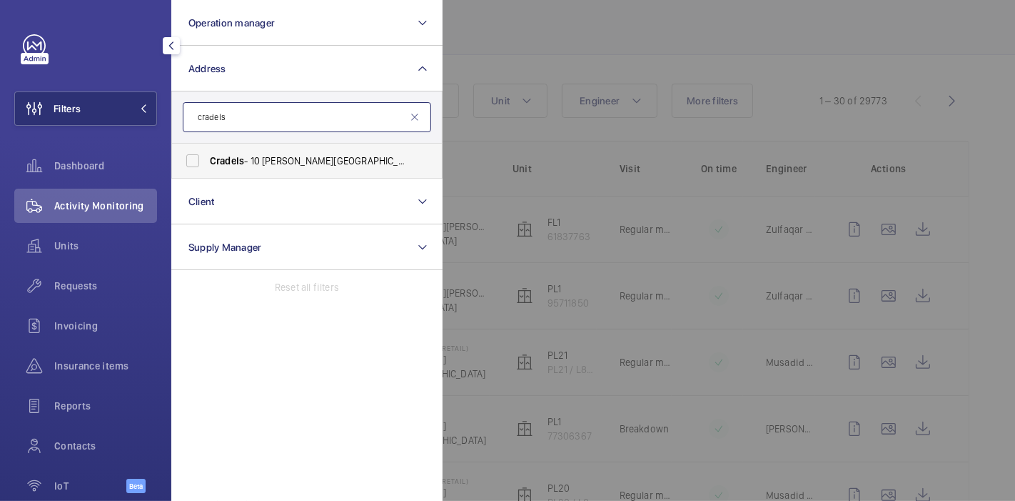
type input "cradels"
click at [247, 160] on span "Cradels - 10 [PERSON_NAME][GEOGRAPHIC_DATA]" at bounding box center [308, 161] width 196 height 14
click at [207, 160] on input "Cradels - 10 [PERSON_NAME][GEOGRAPHIC_DATA]" at bounding box center [193, 160] width 29 height 29
checkbox input "true"
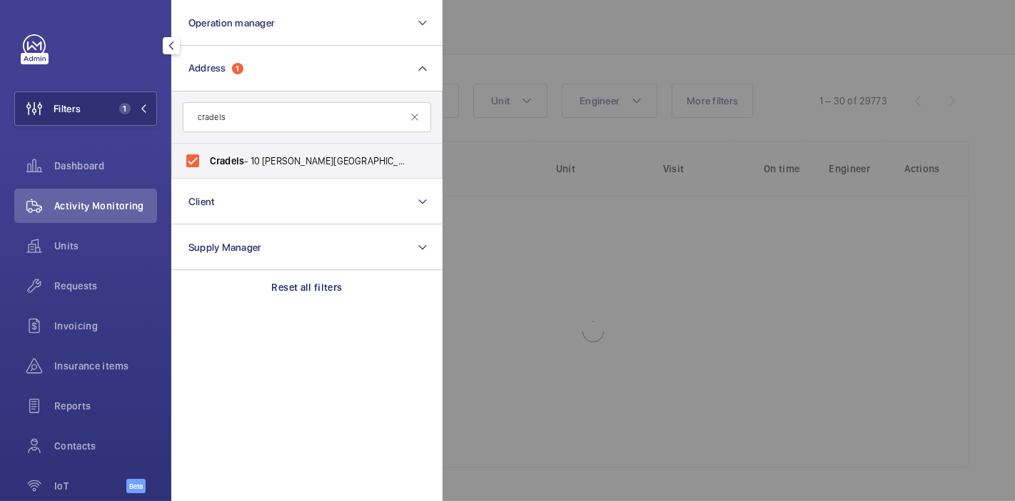
click at [463, 48] on div at bounding box center [950, 250] width 1015 height 501
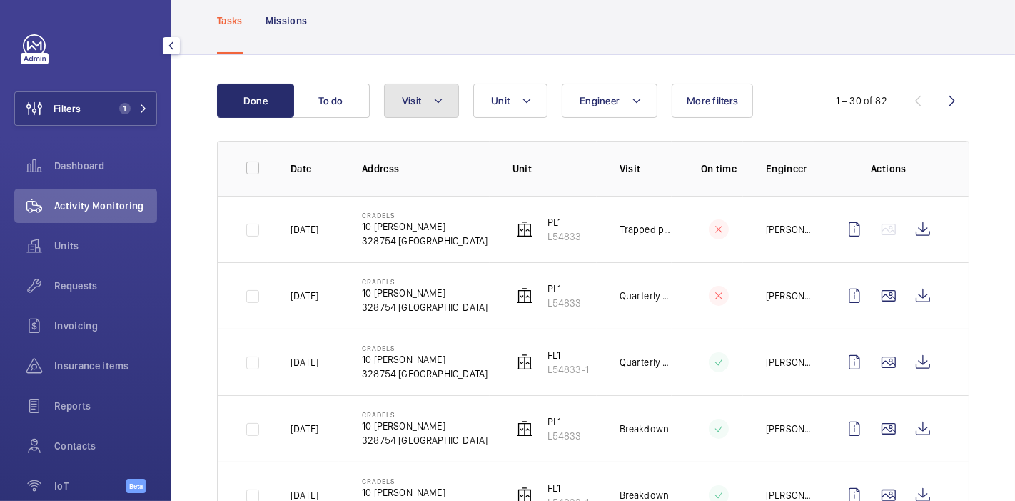
click at [441, 99] on mat-icon at bounding box center [438, 100] width 11 height 17
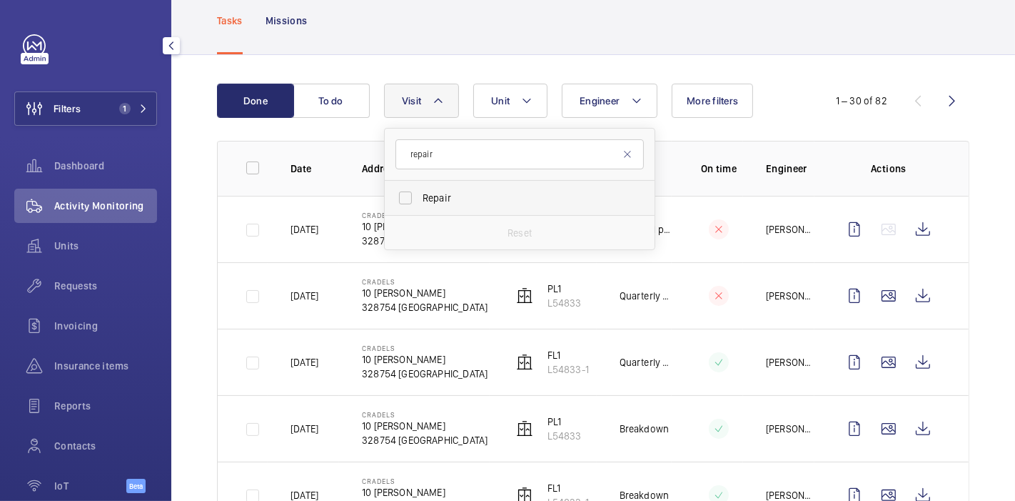
type input "repair"
click at [406, 193] on label "Repair" at bounding box center [509, 198] width 248 height 34
click at [406, 193] on input "Repair" at bounding box center [405, 198] width 29 height 29
checkbox input "true"
click at [589, 38] on div "Tasks Missions" at bounding box center [593, 20] width 753 height 68
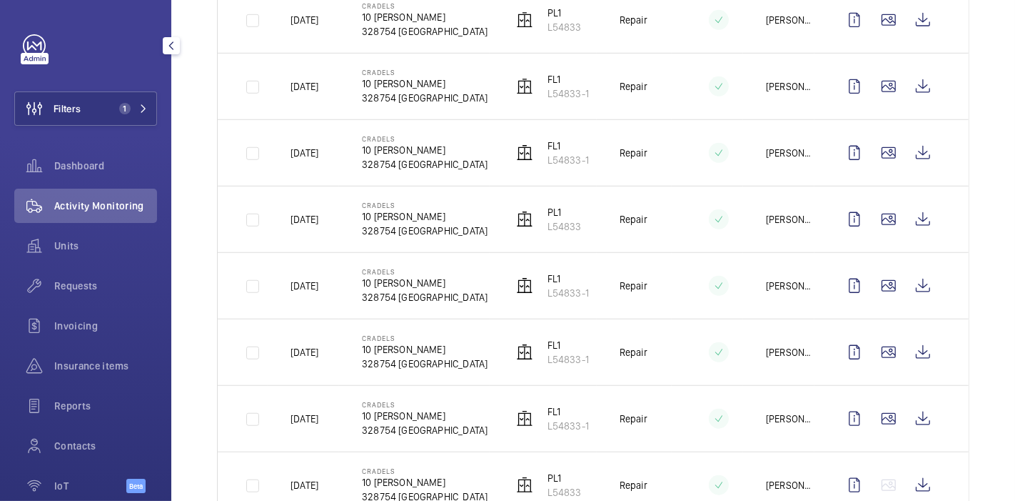
scroll to position [1265, 0]
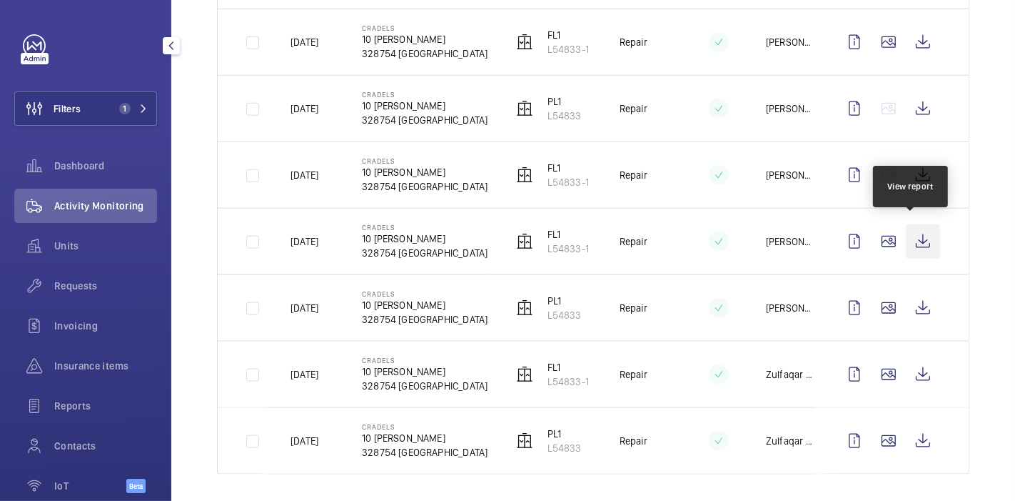
click at [912, 228] on wm-front-icon-button at bounding box center [923, 241] width 34 height 34
